Goal: Transaction & Acquisition: Purchase product/service

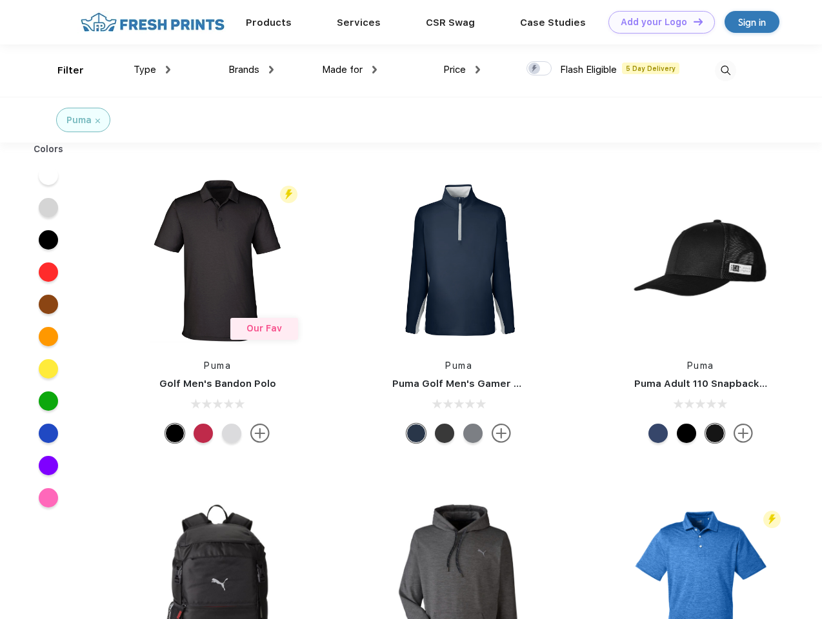
scroll to position [1, 0]
click at [657, 22] on link "Add your Logo Design Tool" at bounding box center [662, 22] width 106 height 23
click at [0, 0] on div "Design Tool" at bounding box center [0, 0] width 0 height 0
click at [692, 21] on link "Add your Logo Design Tool" at bounding box center [662, 22] width 106 height 23
click at [62, 70] on div "Filter" at bounding box center [70, 70] width 26 height 15
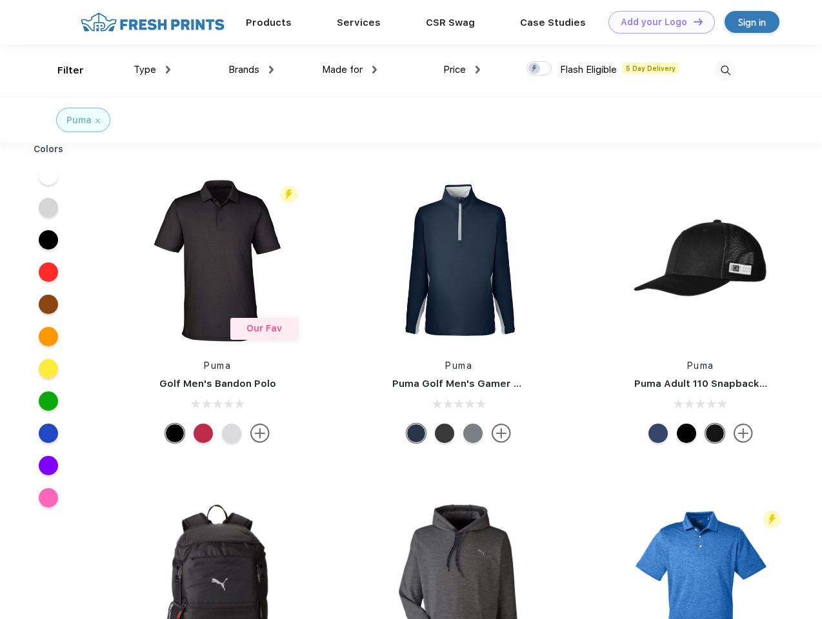
click at [152, 70] on span "Type" at bounding box center [145, 70] width 23 height 12
click at [251, 70] on span "Brands" at bounding box center [243, 70] width 31 height 12
click at [350, 70] on span "Made for" at bounding box center [342, 70] width 41 height 12
click at [462, 70] on span "Price" at bounding box center [454, 70] width 23 height 12
click at [539, 69] on div at bounding box center [539, 68] width 25 height 14
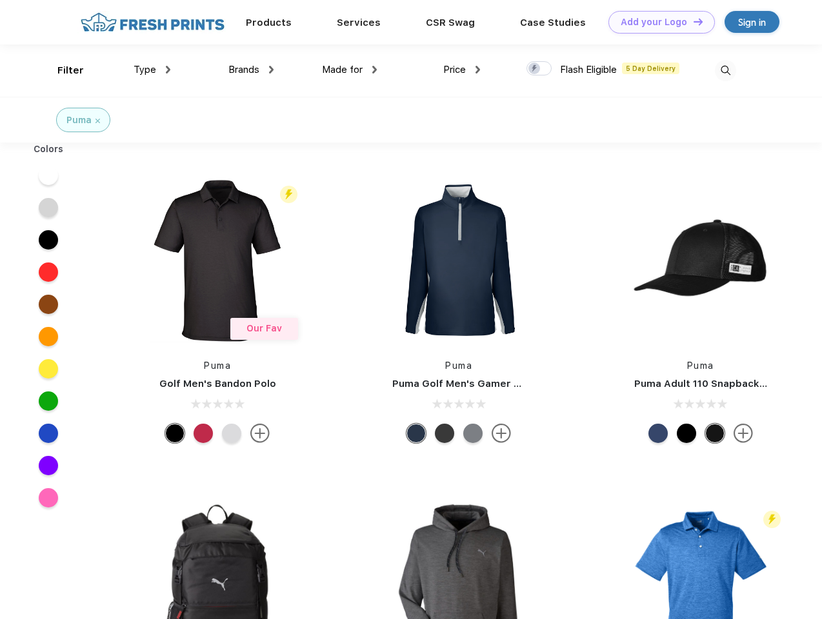
click at [535, 69] on input "checkbox" at bounding box center [531, 65] width 8 height 8
click at [725, 70] on img at bounding box center [725, 70] width 21 height 21
